Goal: Task Accomplishment & Management: Manage account settings

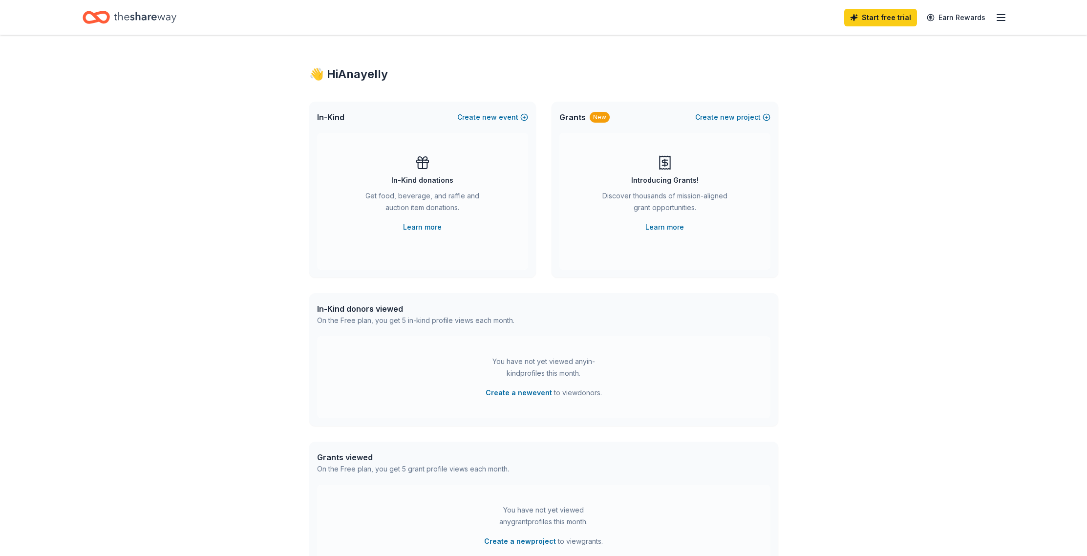
click at [1001, 19] on icon "button" at bounding box center [1001, 18] width 12 height 12
click at [919, 78] on div "Account" at bounding box center [934, 76] width 130 height 12
click at [996, 18] on icon "button" at bounding box center [1001, 18] width 12 height 12
click at [881, 75] on link "Account" at bounding box center [884, 76] width 31 height 10
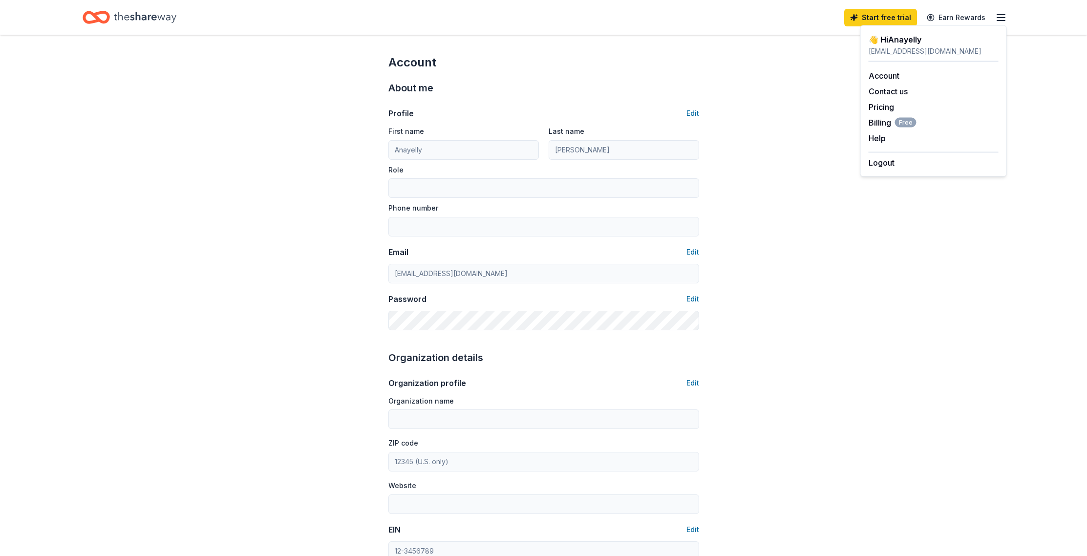
click at [815, 246] on div "Account About me Profile Edit First name Anayelly Last name Lopez-flores Role P…" at bounding box center [543, 471] width 1087 height 872
drag, startPoint x: 179, startPoint y: 19, endPoint x: 172, endPoint y: 20, distance: 7.8
click at [179, 20] on div "Start free trial Earn Rewards" at bounding box center [544, 17] width 923 height 23
click at [146, 17] on icon "Home" at bounding box center [145, 17] width 63 height 20
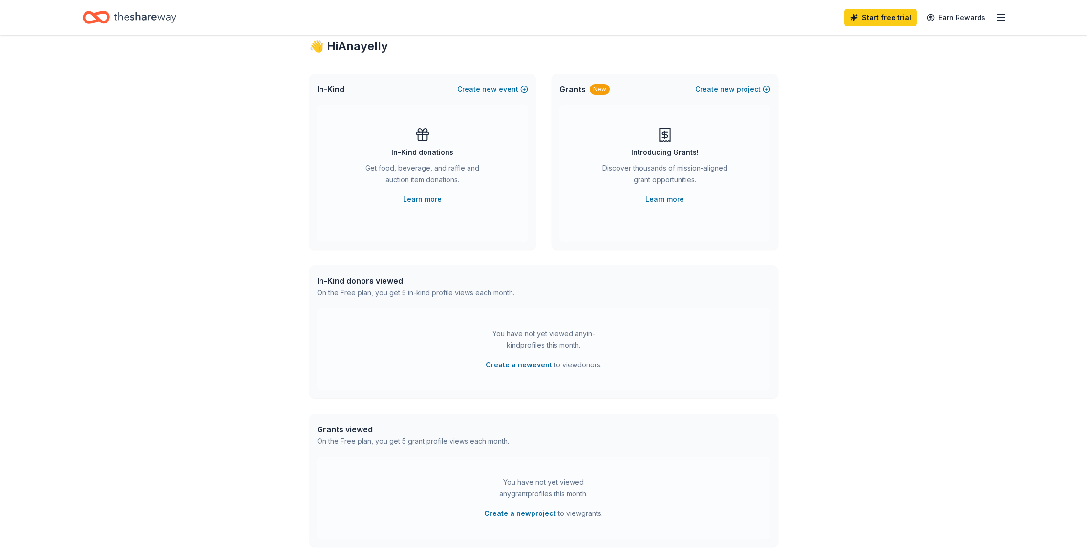
scroll to position [27, 0]
click at [423, 202] on link "Learn more" at bounding box center [422, 200] width 39 height 12
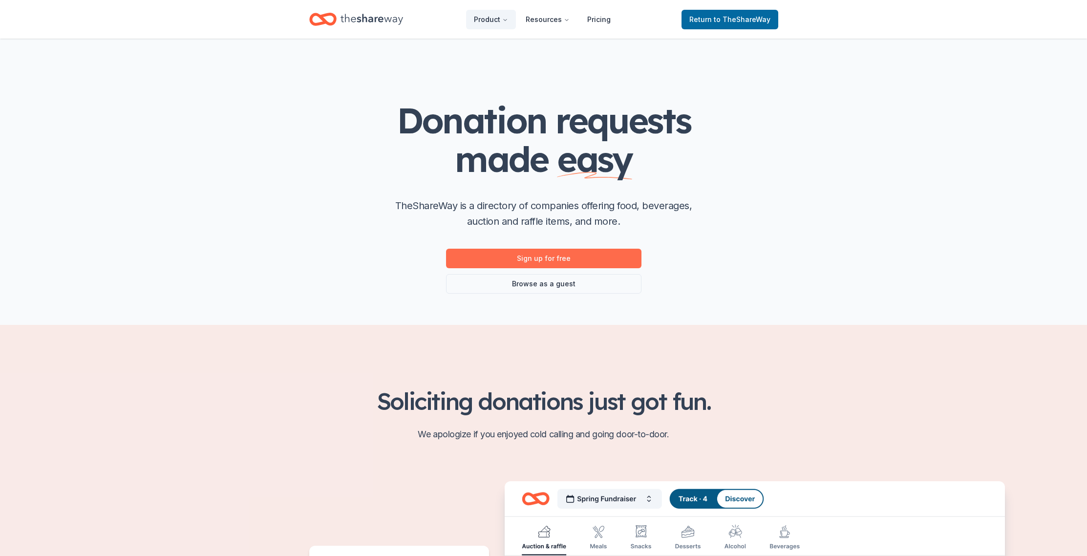
click at [561, 265] on link "Sign up for free" at bounding box center [543, 259] width 195 height 20
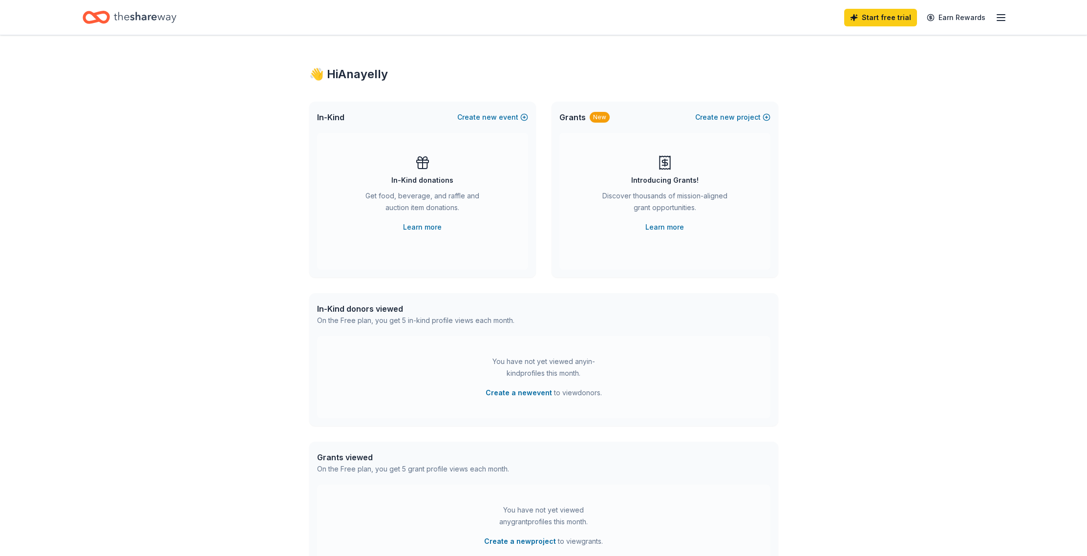
click at [998, 19] on icon "button" at bounding box center [1001, 18] width 12 height 12
click at [123, 64] on div "👋 Hi Anayelly In-Kind Create new event In-Kind donations Get food, beverage, an…" at bounding box center [543, 320] width 1087 height 571
click at [673, 228] on link "Learn more" at bounding box center [664, 227] width 39 height 12
click at [137, 20] on icon "Home" at bounding box center [145, 17] width 63 height 20
click at [1000, 20] on icon "button" at bounding box center [1001, 18] width 12 height 12
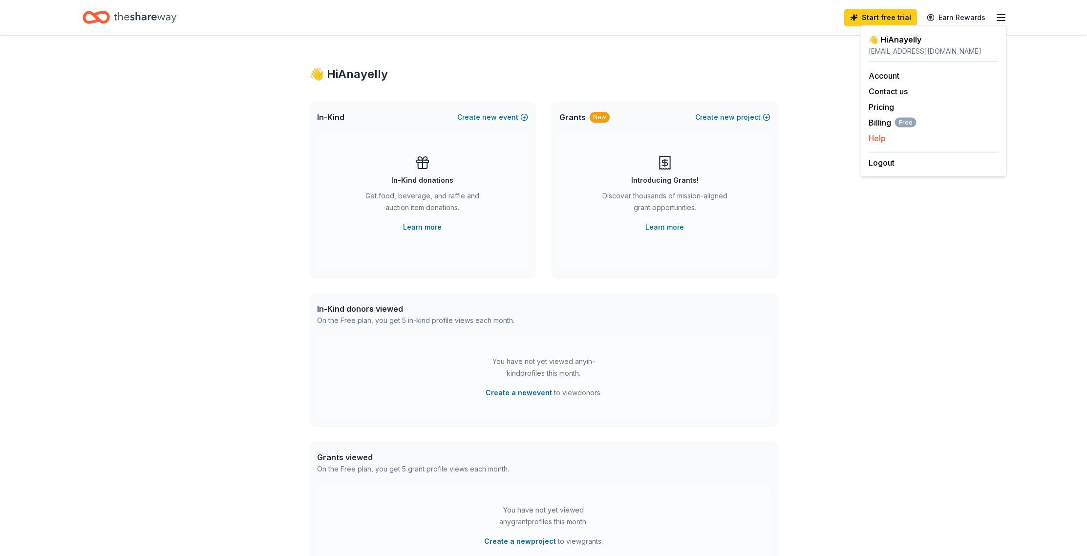
click at [876, 136] on button "Help" at bounding box center [877, 138] width 17 height 12
click at [133, 23] on icon "Home" at bounding box center [145, 17] width 63 height 20
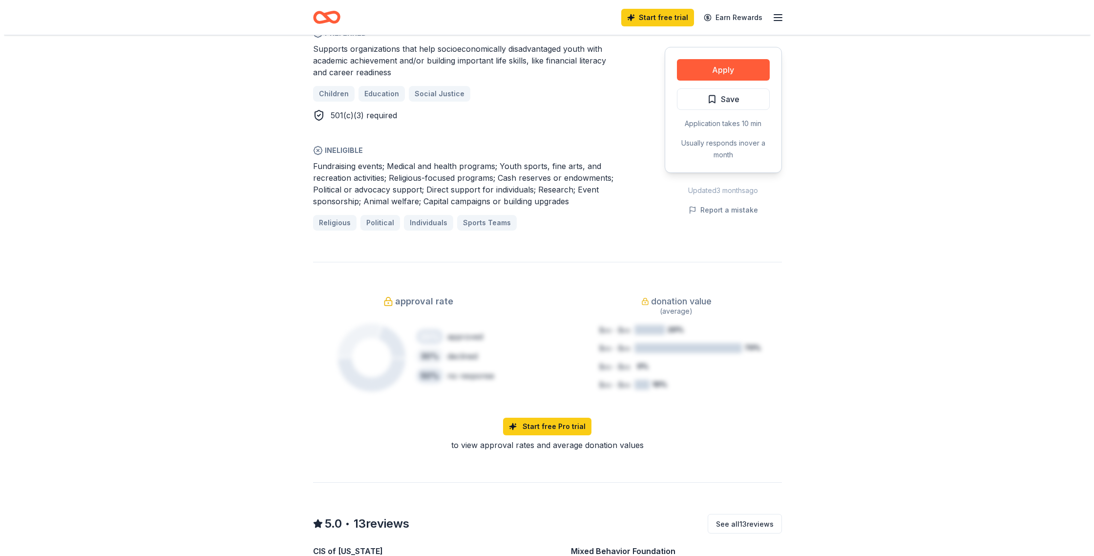
scroll to position [528, 0]
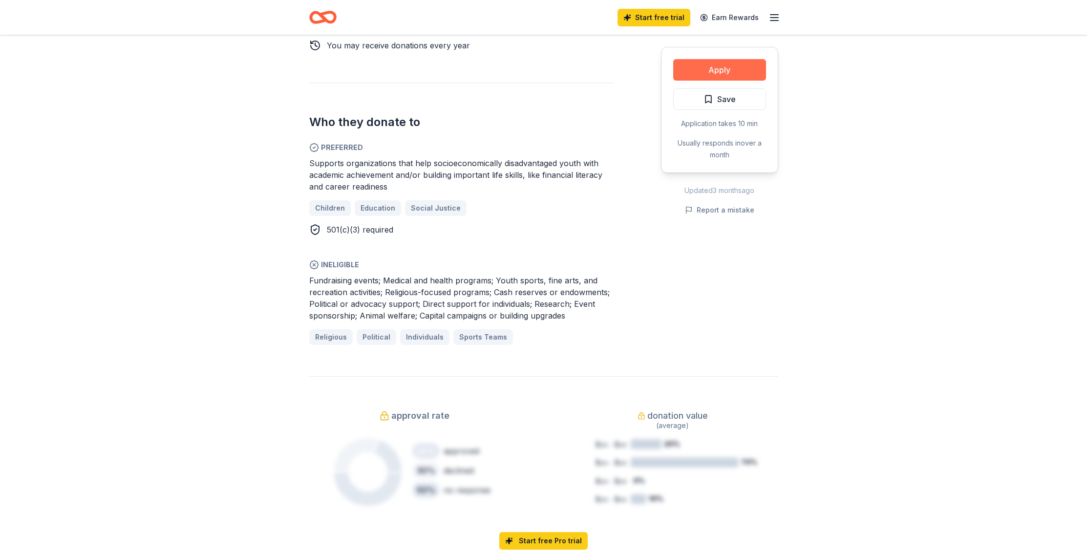
click at [698, 68] on button "Apply" at bounding box center [719, 69] width 93 height 21
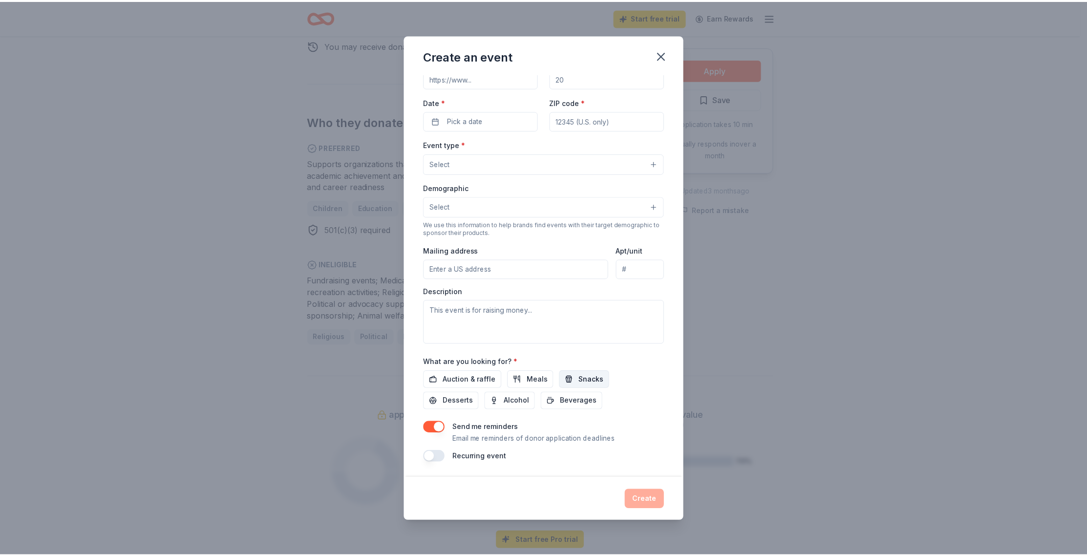
scroll to position [0, 0]
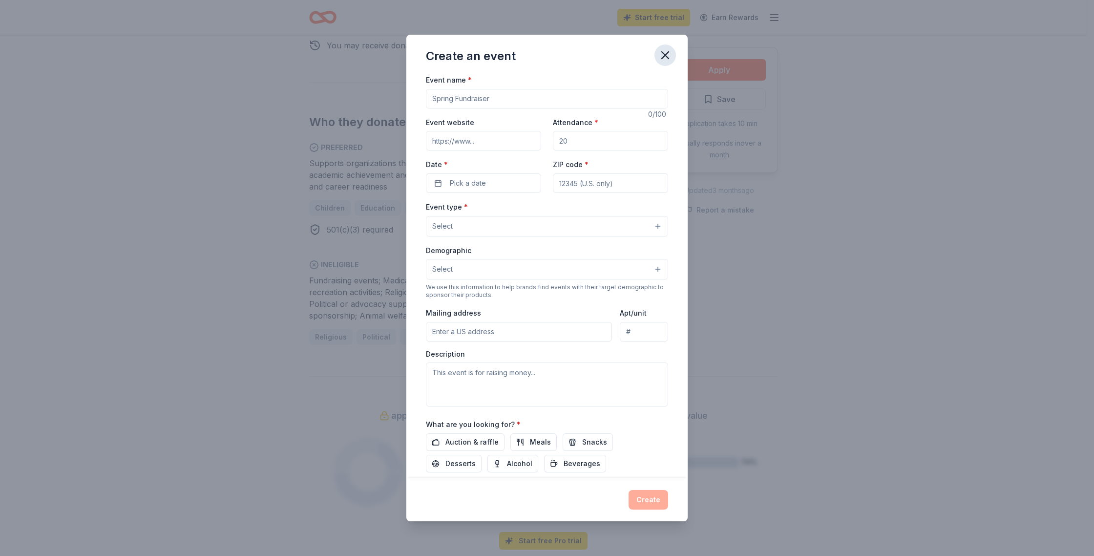
click at [666, 54] on icon "button" at bounding box center [665, 55] width 7 height 7
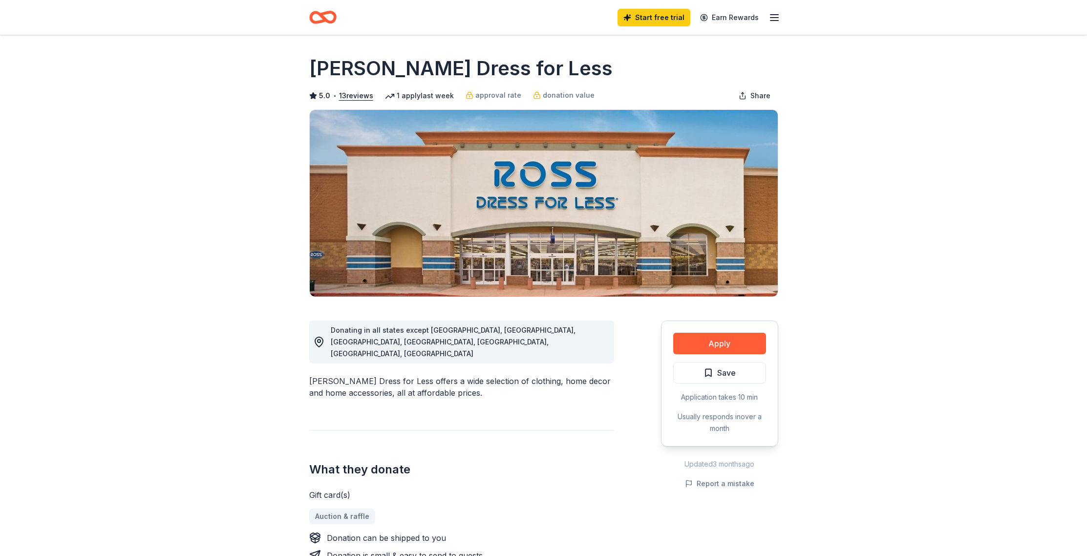
click at [405, 96] on div "1 apply last week" at bounding box center [419, 96] width 69 height 12
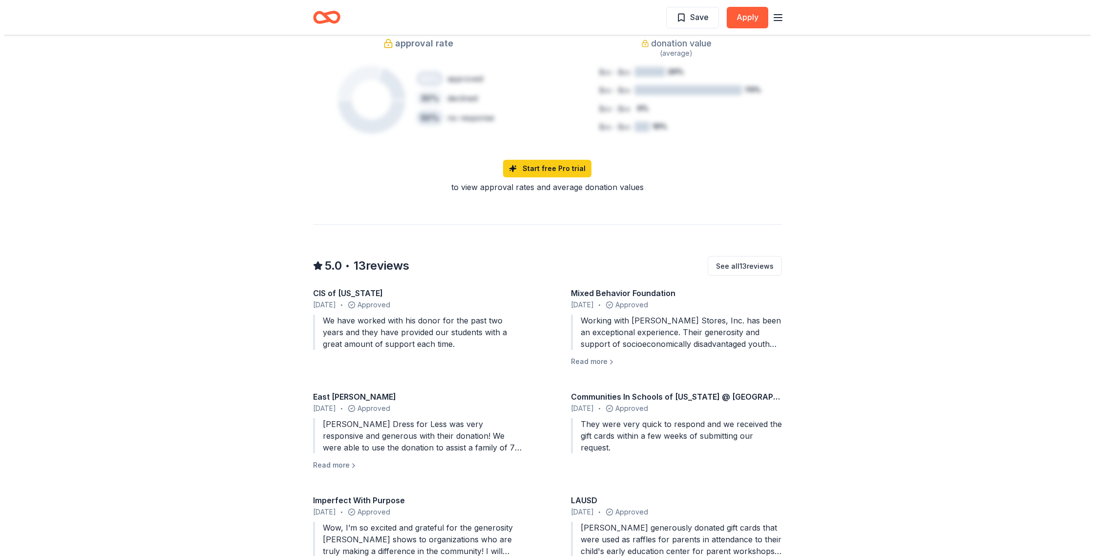
scroll to position [1261, 0]
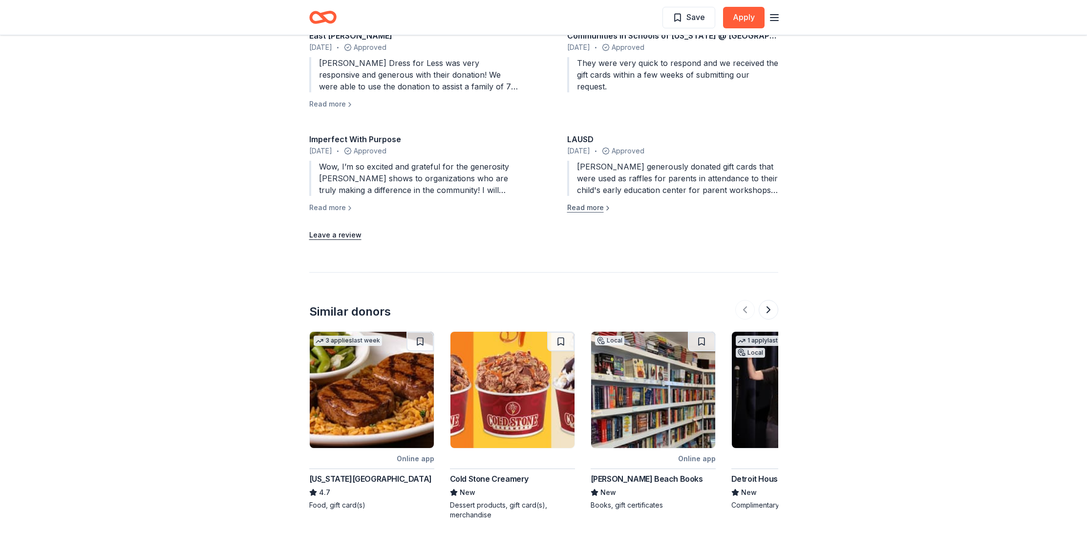
click at [584, 202] on button "Read more" at bounding box center [589, 208] width 44 height 12
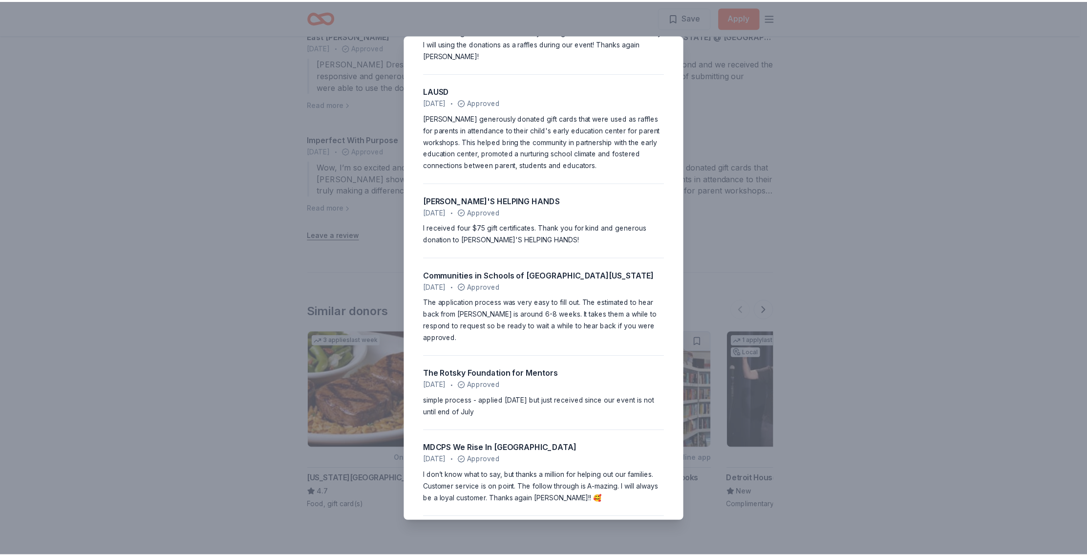
scroll to position [581, 0]
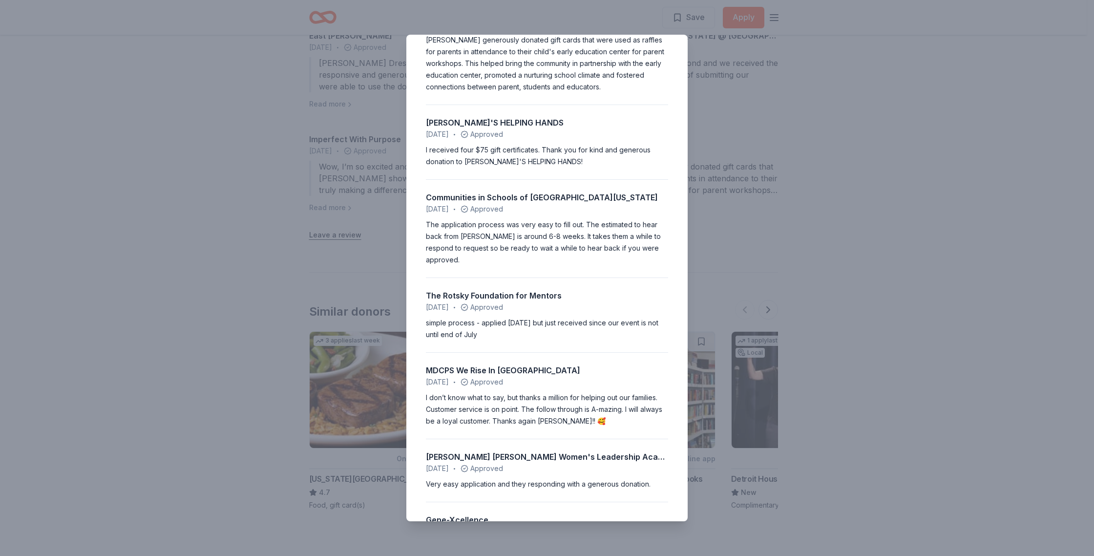
click at [815, 243] on div "5.0 • 13 reviews CIS of [US_STATE] [DATE] • Approved We have worked with his do…" at bounding box center [547, 278] width 1094 height 556
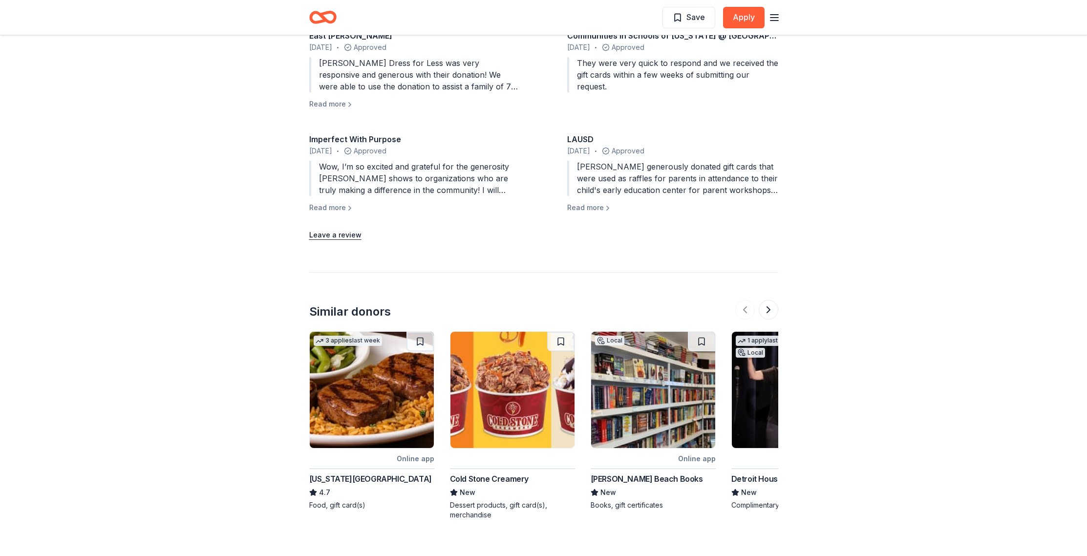
scroll to position [1334, 0]
